Goal: Communication & Community: Participate in discussion

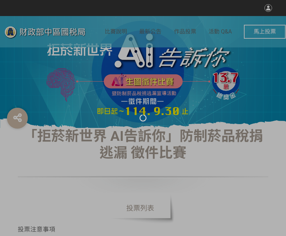
select select "vote"
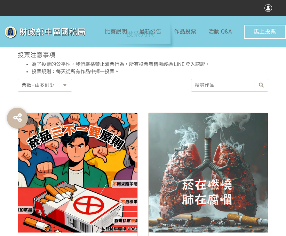
scroll to position [244, 0]
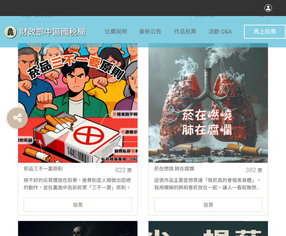
click at [103, 211] on div "投票" at bounding box center [78, 204] width 108 height 14
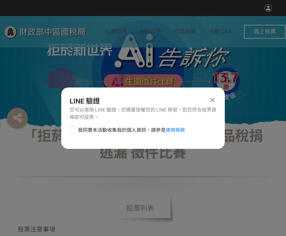
drag, startPoint x: 80, startPoint y: 132, endPoint x: 75, endPoint y: 131, distance: 5.2
click at [79, 132] on span "我同意本活動收集我的個人資訊，請參見 使用條款" at bounding box center [131, 129] width 107 height 7
click at [75, 132] on input "我同意本活動收集我的個人資訊，請參見 使用條款" at bounding box center [72, 129] width 5 height 5
checkbox input "false"
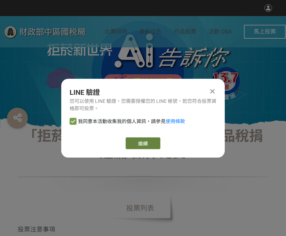
click at [146, 142] on link "繼續" at bounding box center [143, 143] width 35 height 12
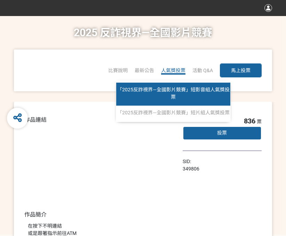
click at [168, 92] on span "「2025反詐視界—全國影片競賽」短影音組人氣獎投票" at bounding box center [173, 93] width 113 height 13
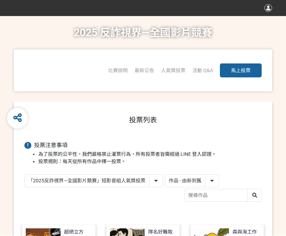
click at [206, 186] on select "作品 - 由新到舊 作品 - 由舊到新 票數 - 由多到少 票數 - 由少到多" at bounding box center [192, 181] width 54 height 12
select select "vote"
click at [165, 175] on select "作品 - 由新到舊 作品 - 由舊到新 票數 - 由多到少 票數 - 由少到多" at bounding box center [192, 181] width 54 height 12
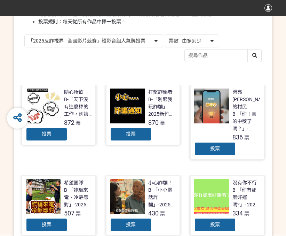
scroll to position [174, 0]
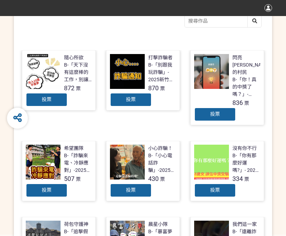
click at [53, 104] on div "投票" at bounding box center [47, 100] width 42 height 14
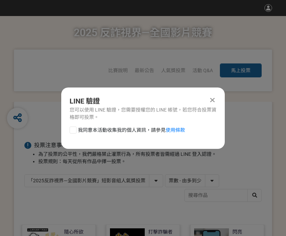
scroll to position [0, 0]
click at [75, 129] on div at bounding box center [73, 129] width 7 height 7
checkbox input "true"
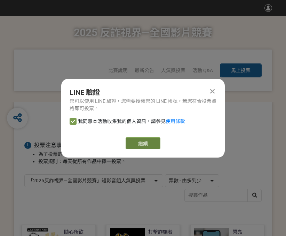
click at [156, 145] on link "繼續" at bounding box center [143, 143] width 35 height 12
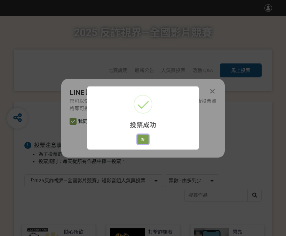
drag, startPoint x: 142, startPoint y: 140, endPoint x: 153, endPoint y: 142, distance: 11.4
click at [142, 140] on button "好" at bounding box center [143, 139] width 11 height 10
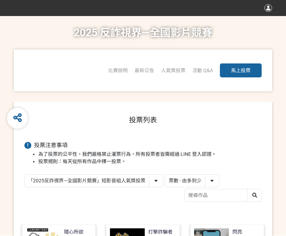
scroll to position [123, 0]
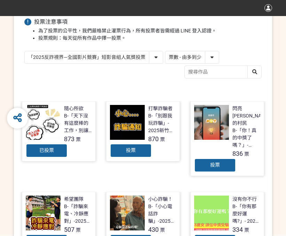
drag, startPoint x: 152, startPoint y: 53, endPoint x: 147, endPoint y: 63, distance: 11.1
click at [152, 53] on select "「2025反詐視界—全國影片競賽」短影音組人氣獎投票 「2025反詐視界—全國影片競賽」短片組人氣獎投票" at bounding box center [94, 57] width 138 height 12
select select "13146"
click at [25, 51] on select "「2025反詐視界—全國影片競賽」短影音組人氣獎投票 「2025反詐視界—全國影片競賽」短片組人氣獎投票" at bounding box center [94, 57] width 138 height 12
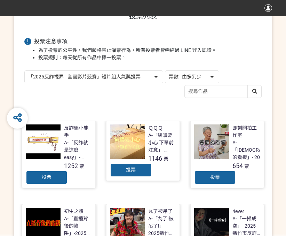
scroll to position [104, 0]
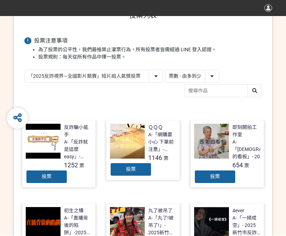
click at [38, 176] on div "投票" at bounding box center [47, 177] width 42 height 14
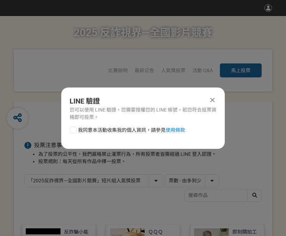
scroll to position [0, 0]
click at [73, 129] on div at bounding box center [73, 129] width 7 height 7
checkbox input "true"
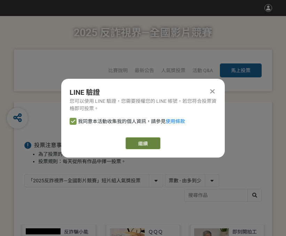
click at [156, 140] on link "繼續" at bounding box center [143, 143] width 35 height 12
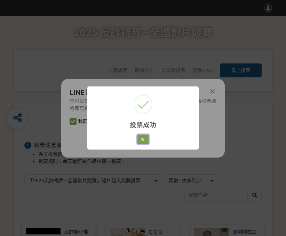
drag, startPoint x: 144, startPoint y: 140, endPoint x: 234, endPoint y: 141, distance: 90.6
click at [144, 140] on button "好" at bounding box center [143, 139] width 11 height 10
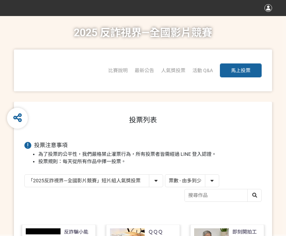
scroll to position [83, 0]
